Goal: Task Accomplishment & Management: Manage account settings

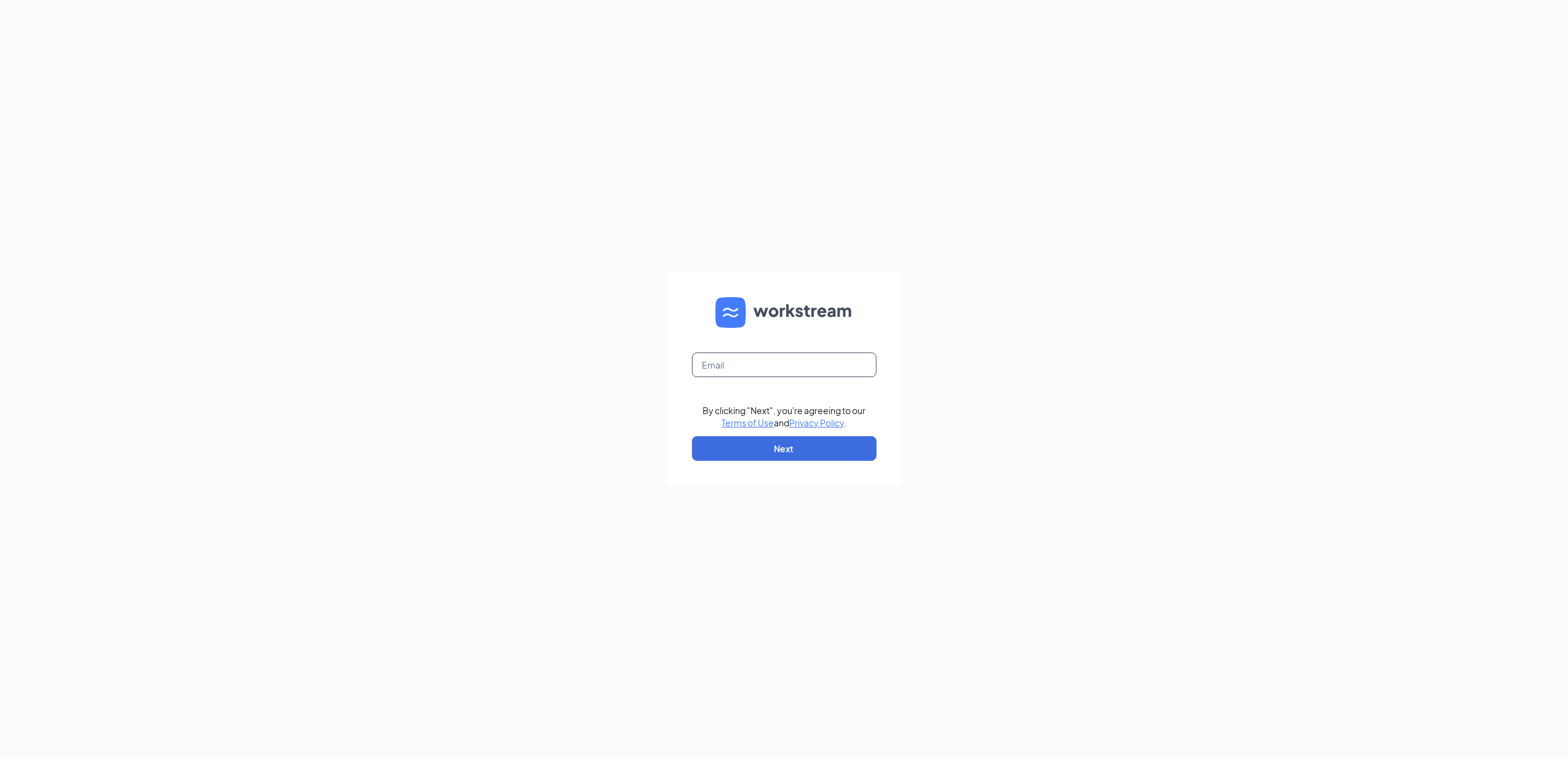
click at [761, 367] on input "text" at bounding box center [784, 364] width 185 height 25
type input "[EMAIL_ADDRESS][DOMAIN_NAME]"
click at [714, 441] on button "Next" at bounding box center [784, 448] width 185 height 25
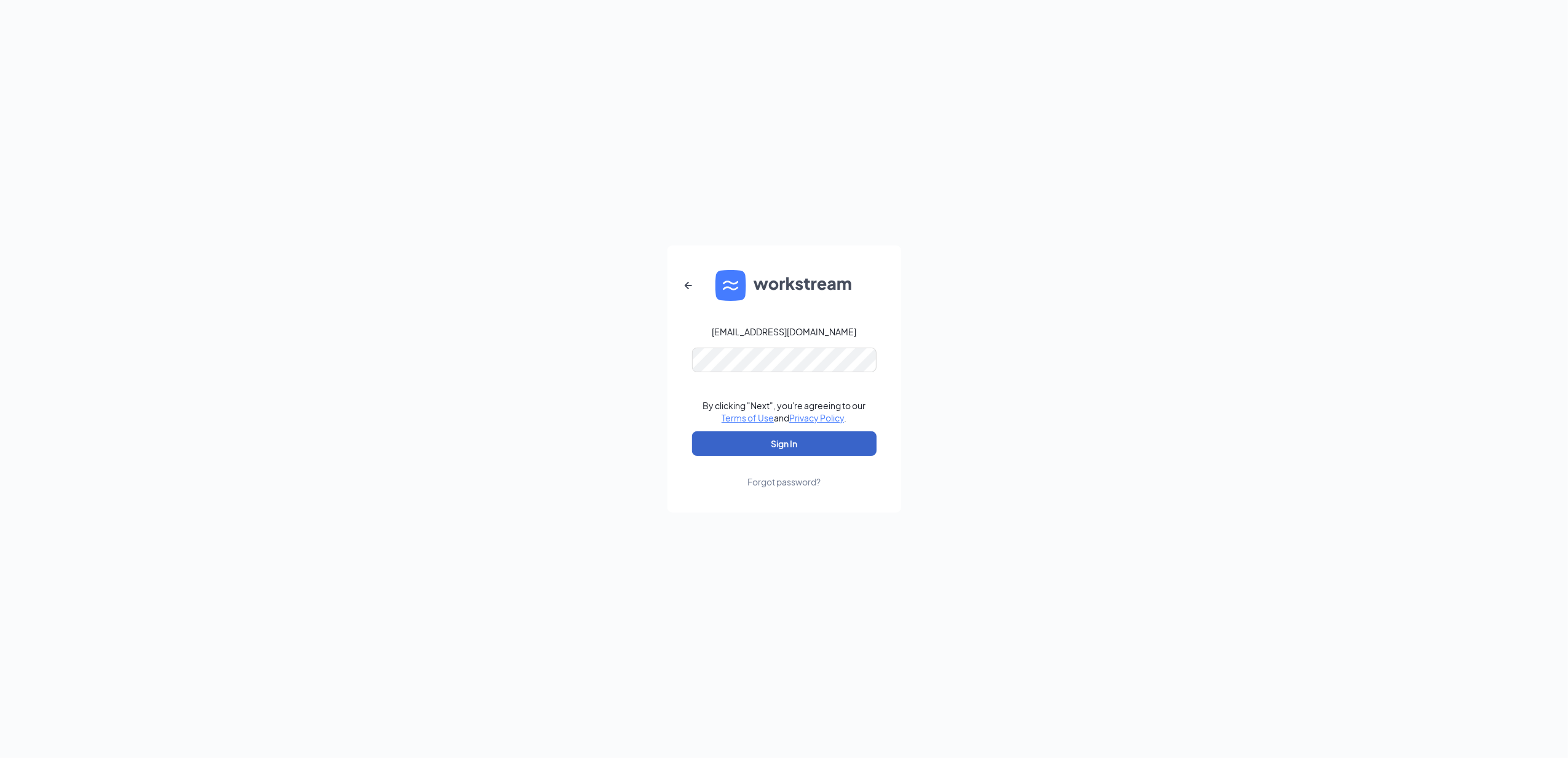
click at [785, 442] on button "Sign In" at bounding box center [784, 443] width 185 height 25
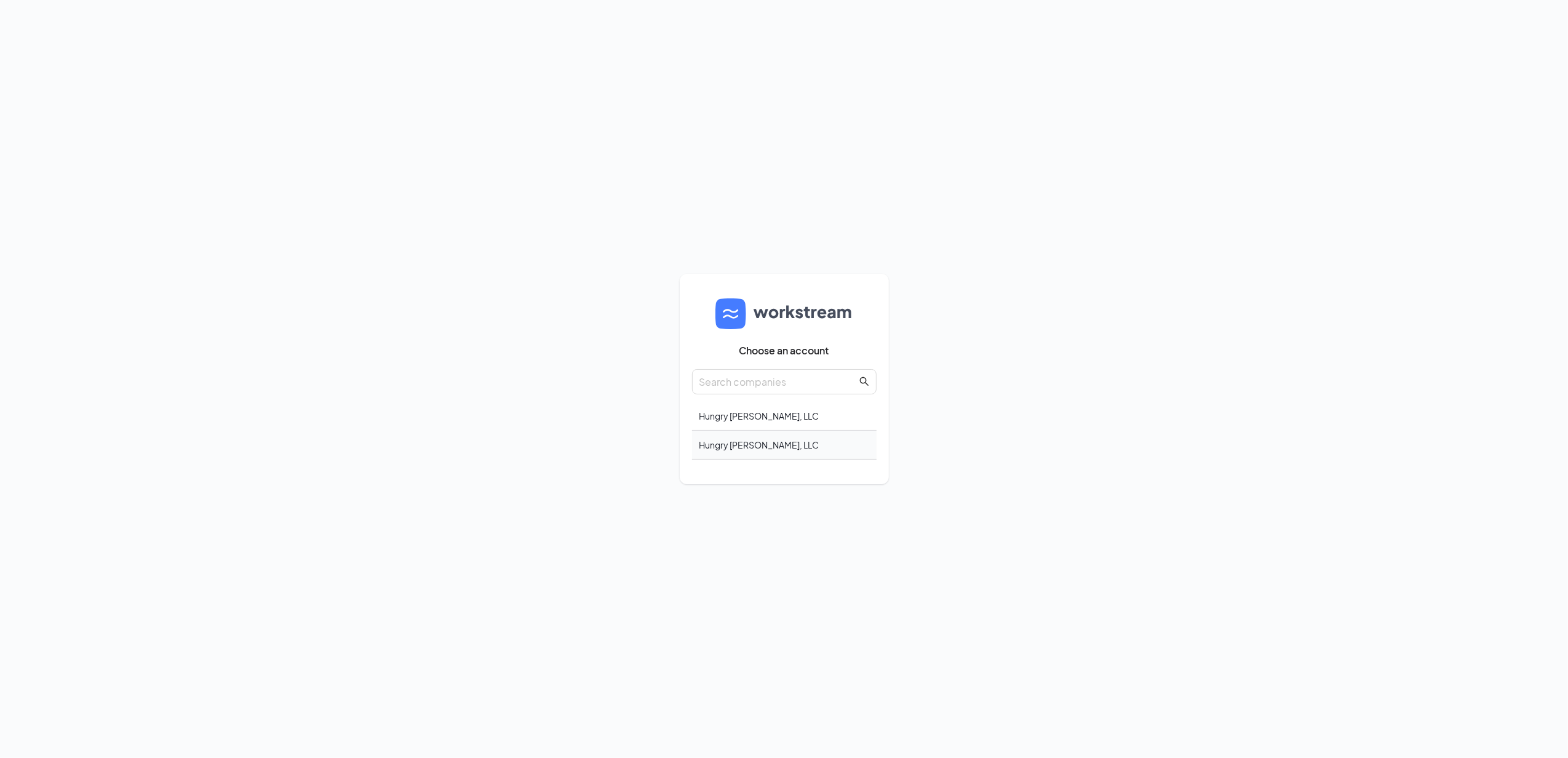
click at [766, 444] on div "Hungry [PERSON_NAME], LLC" at bounding box center [784, 444] width 185 height 29
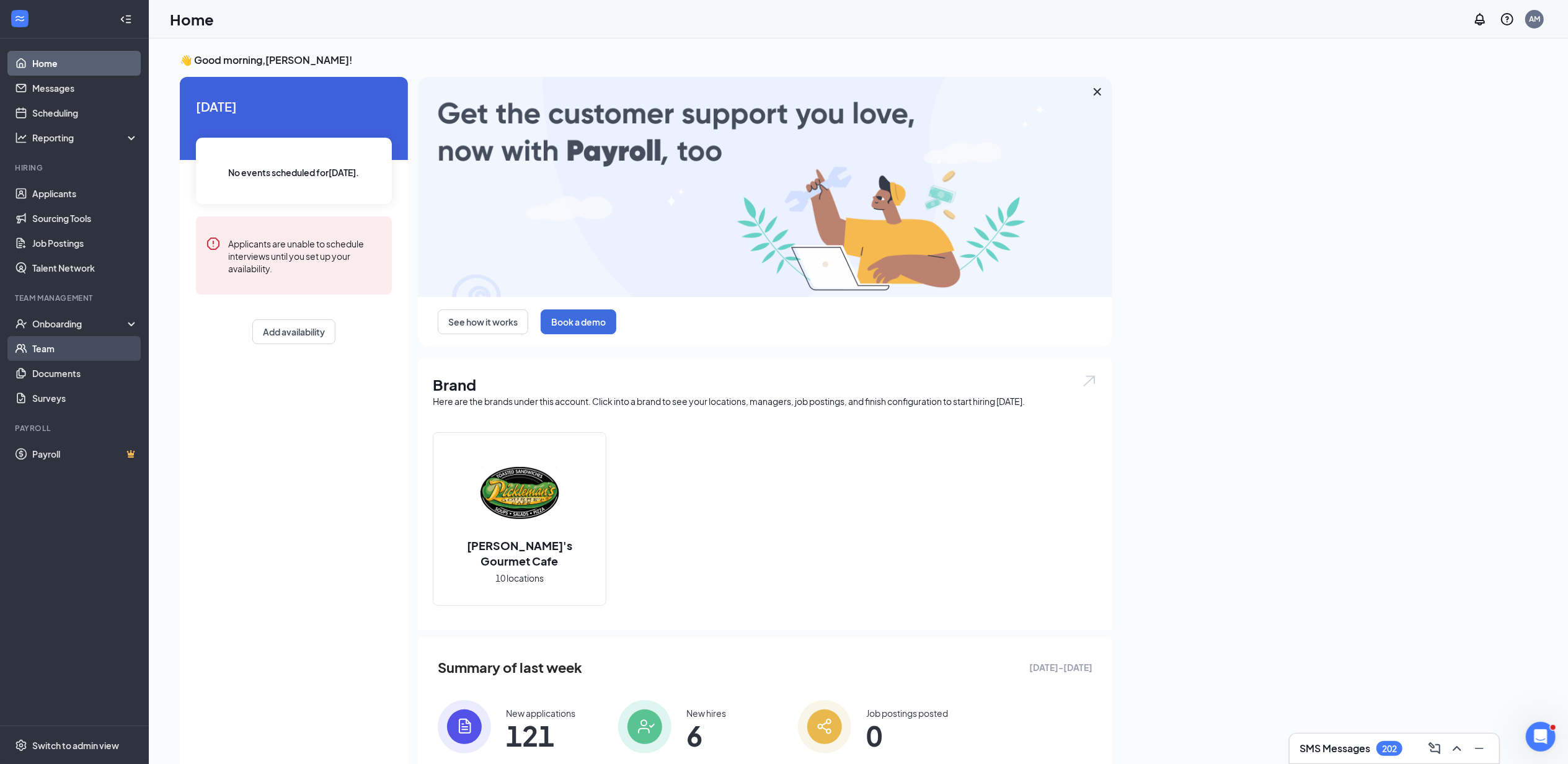
click at [68, 341] on link "Team" at bounding box center [85, 348] width 106 height 25
